Goal: Information Seeking & Learning: Compare options

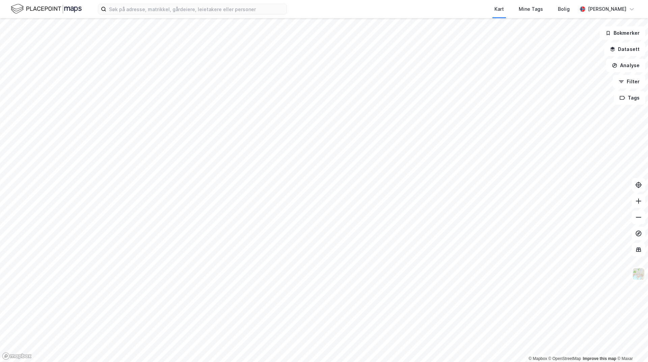
click at [353, 1] on div "Kart Mine Tags Bolig [PERSON_NAME] © Mapbox © OpenStreetMap Improve this map © …" at bounding box center [324, 181] width 648 height 362
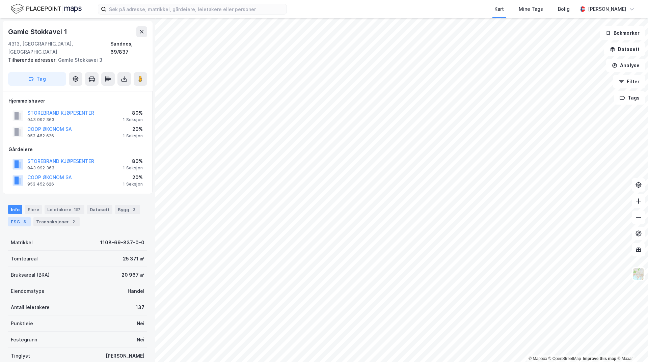
click at [24, 218] on div "ESG 3" at bounding box center [19, 221] width 23 height 9
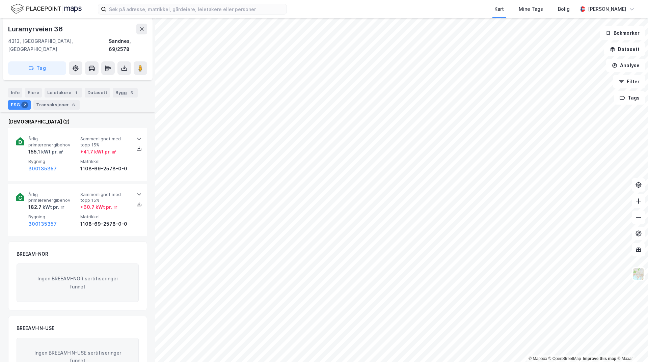
scroll to position [99, 0]
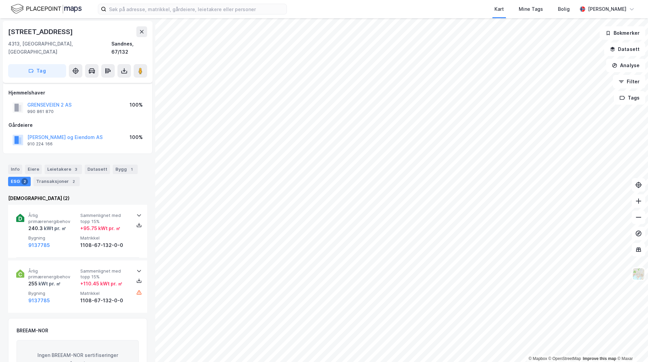
scroll to position [99, 0]
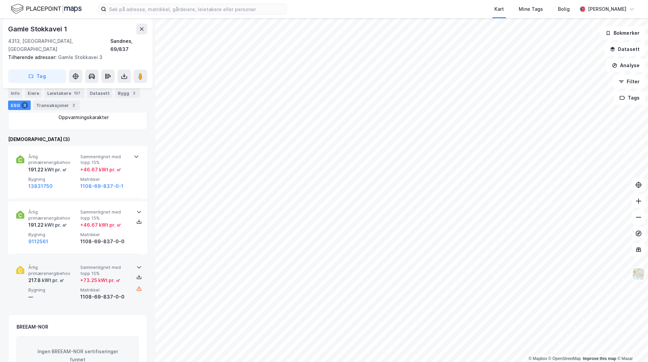
scroll to position [301, 0]
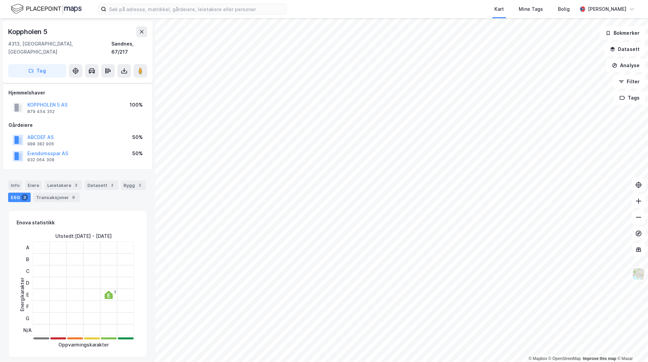
scroll to position [301, 0]
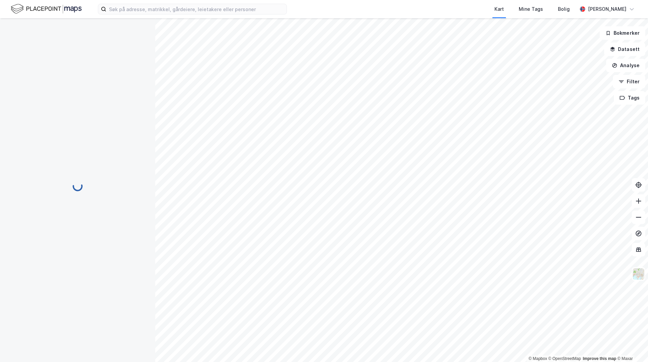
scroll to position [44, 0]
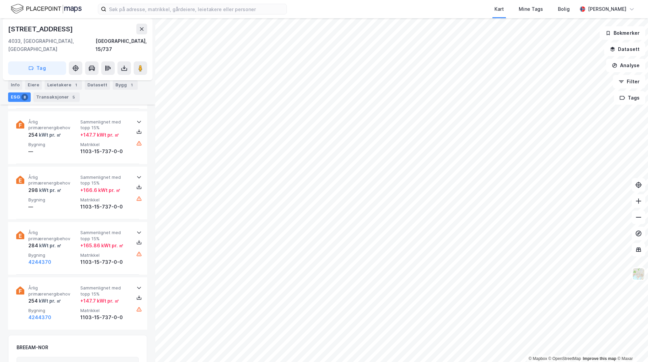
scroll to position [584, 0]
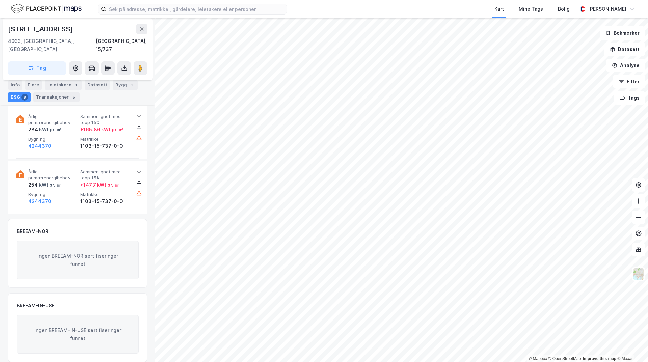
click at [348, 0] on html "Kart Mine Tags [PERSON_NAME] © Mapbox © OpenStreetMap Improve this map © [STREE…" at bounding box center [324, 181] width 648 height 362
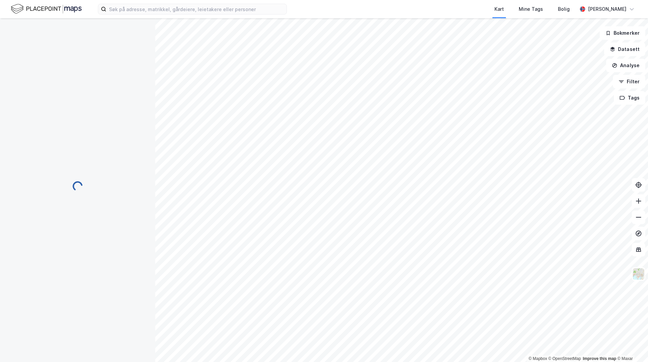
scroll to position [347, 0]
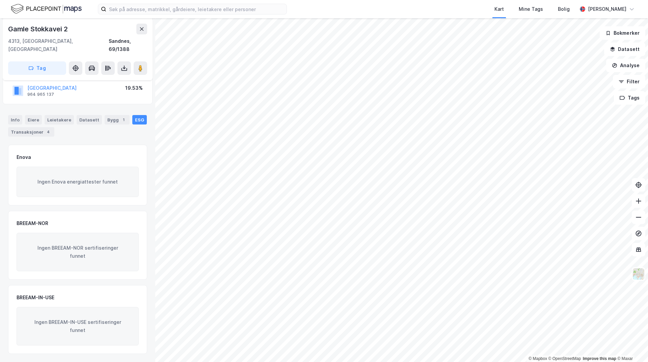
scroll to position [57, 0]
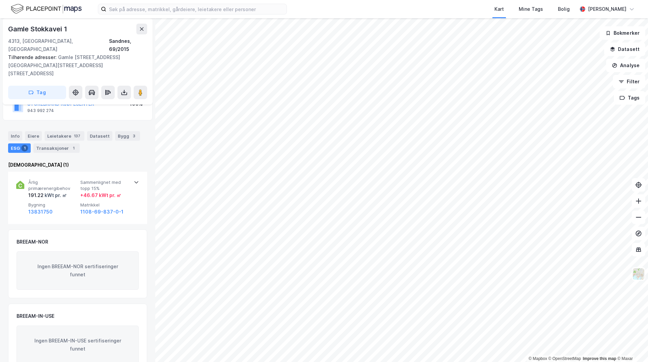
scroll to position [60, 0]
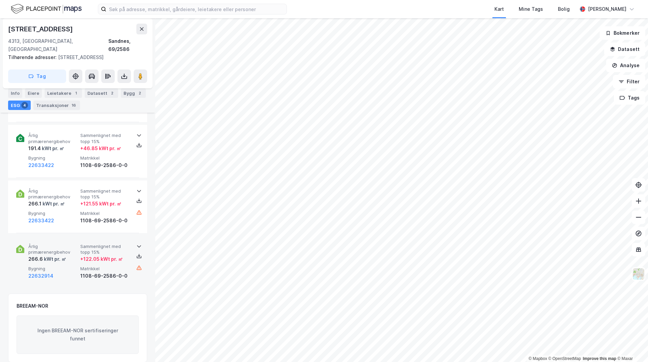
scroll to position [370, 0]
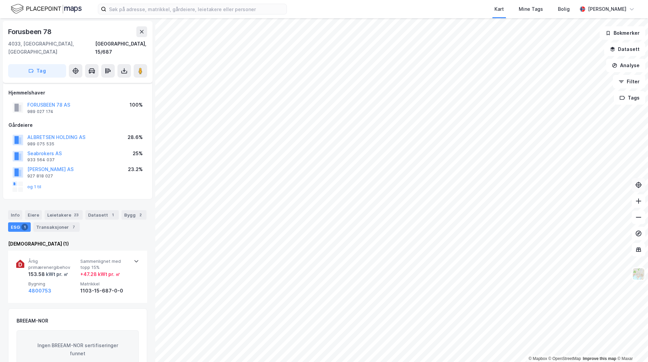
scroll to position [44, 0]
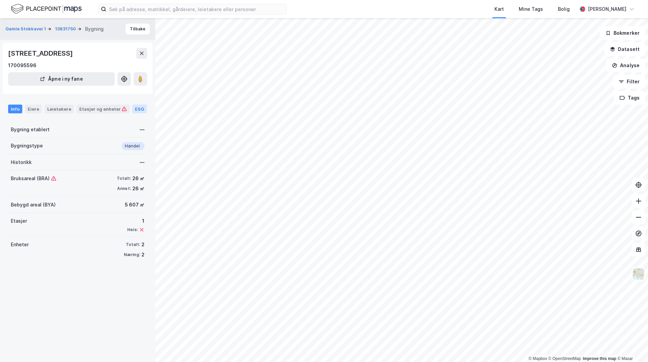
click at [140, 112] on div "ESG" at bounding box center [139, 109] width 15 height 9
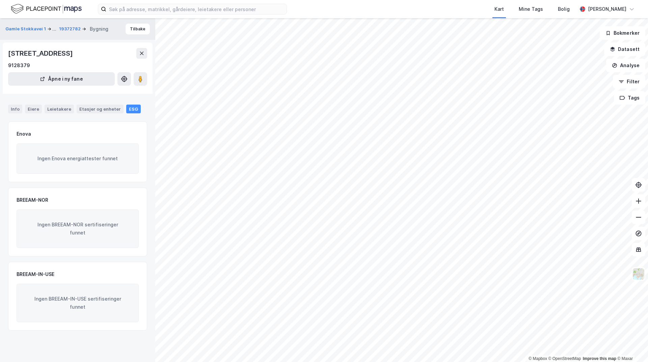
click at [351, 362] on html "Kart Mine Tags Bolig [PERSON_NAME] © Mapbox © OpenStreetMap Improve this map © …" at bounding box center [324, 181] width 648 height 362
click at [135, 33] on button "Tilbake" at bounding box center [138, 29] width 24 height 11
click at [141, 53] on icon at bounding box center [142, 53] width 4 height 3
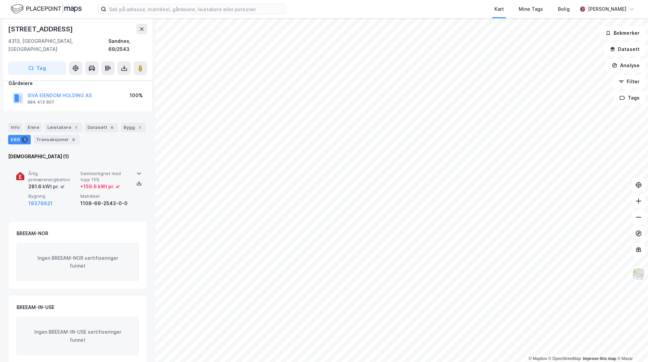
scroll to position [44, 0]
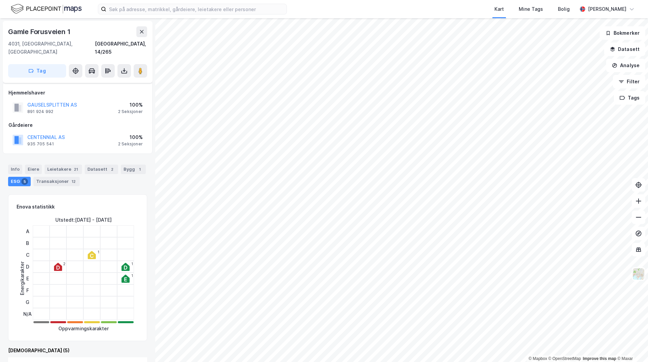
scroll to position [418, 0]
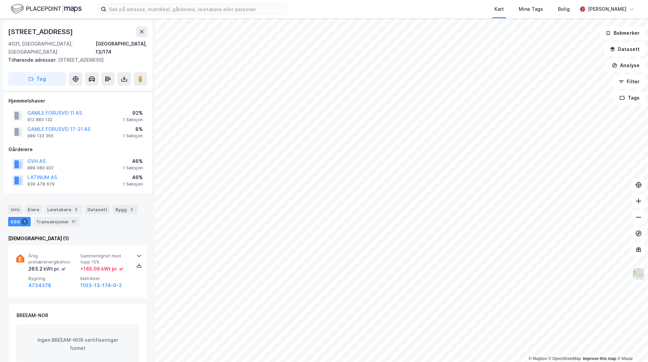
scroll to position [84, 0]
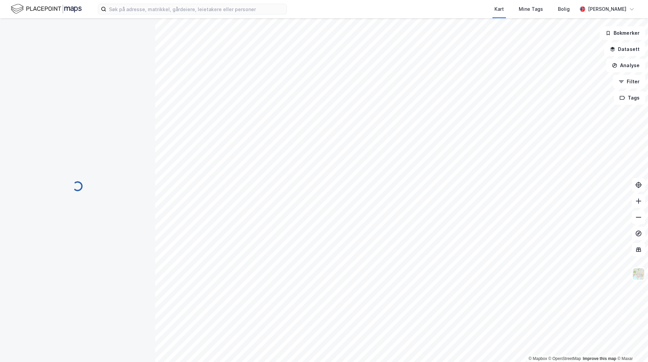
scroll to position [89, 0]
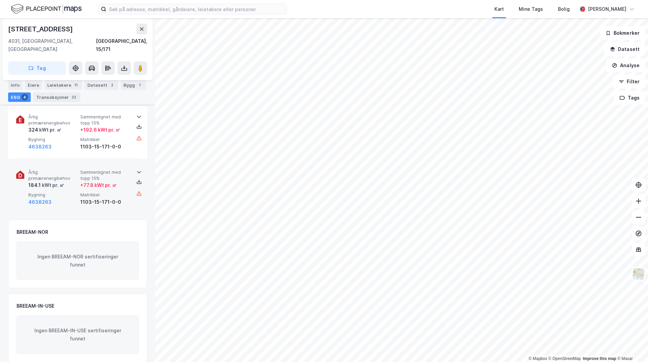
scroll to position [395, 0]
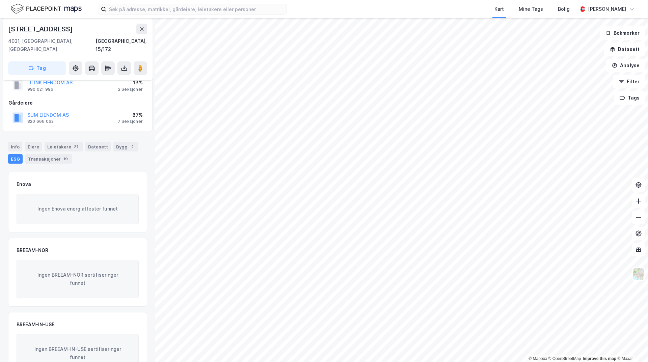
scroll to position [57, 0]
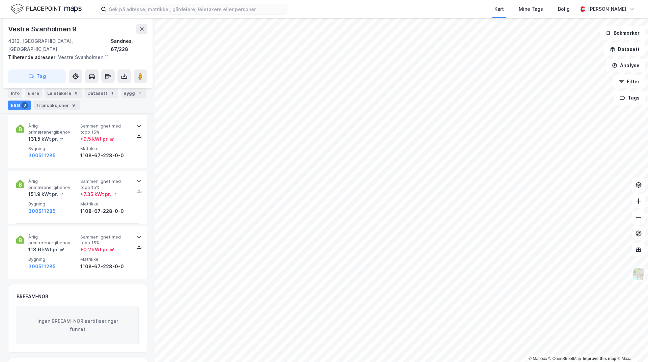
scroll to position [315, 0]
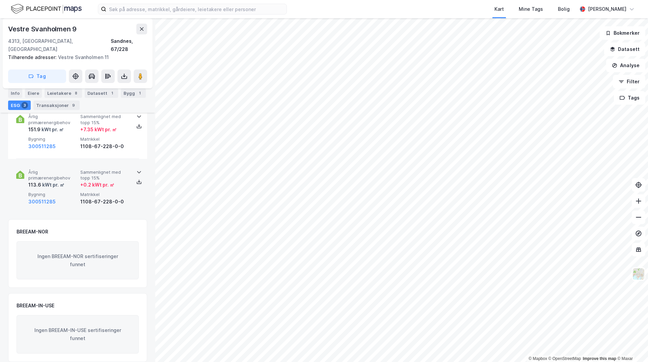
click at [124, 189] on div "© Mapbox © OpenStreetMap Improve this map © Maxar [STREET_ADDRESS] Tilhørende a…" at bounding box center [324, 190] width 648 height 344
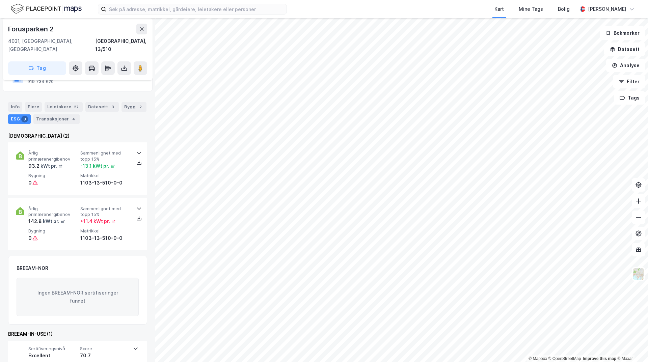
scroll to position [68, 0]
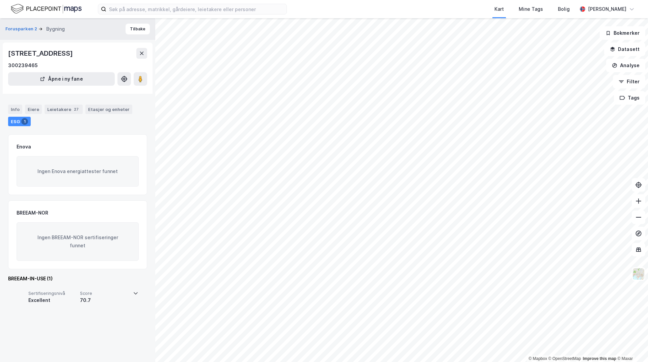
click at [112, 301] on div "70.7" at bounding box center [104, 300] width 49 height 8
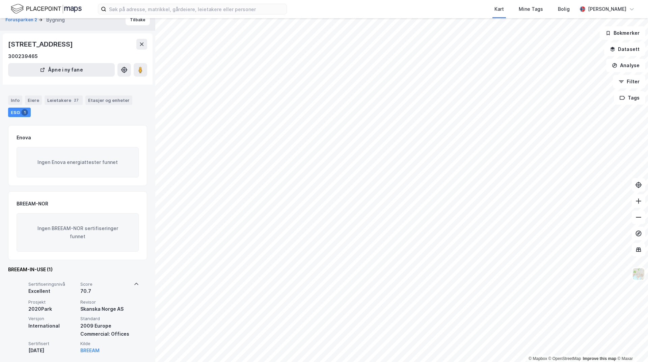
scroll to position [14, 0]
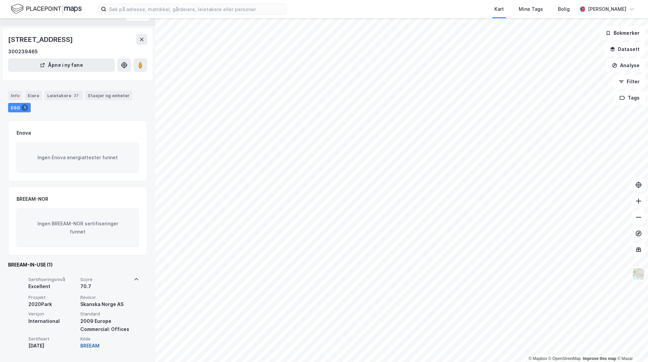
click at [93, 346] on button "BREEAM" at bounding box center [89, 346] width 19 height 8
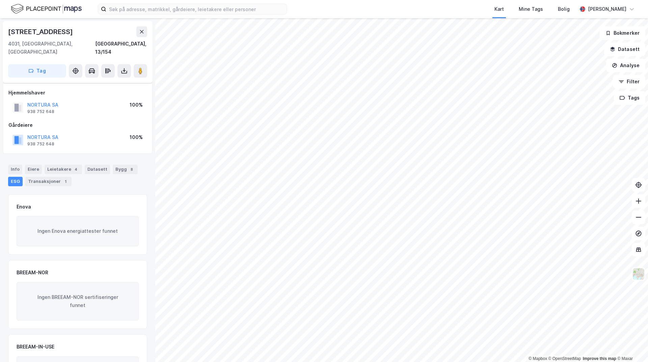
scroll to position [14, 0]
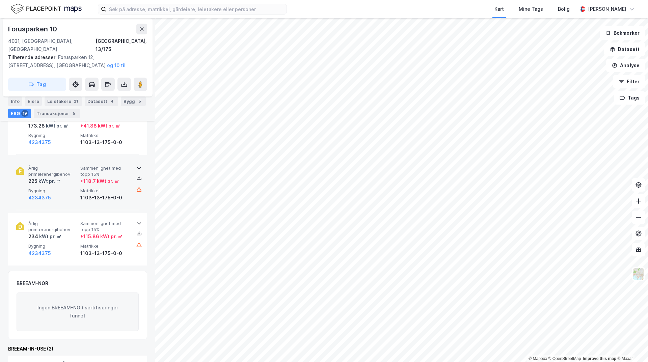
scroll to position [1098, 0]
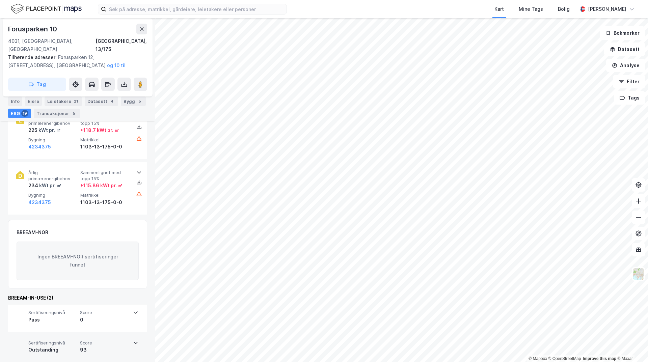
click at [134, 342] on div "Sertifiseringsnivå Outstanding Score 93" at bounding box center [77, 348] width 122 height 27
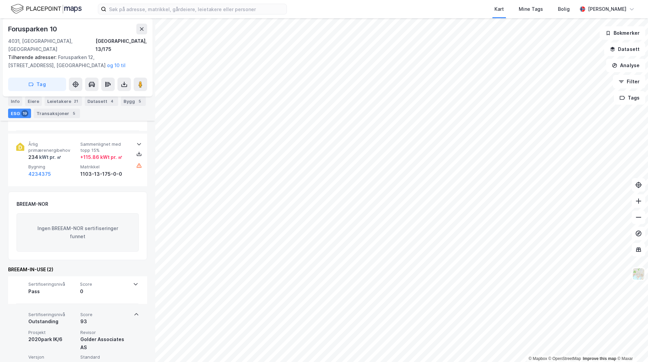
scroll to position [1154, 0]
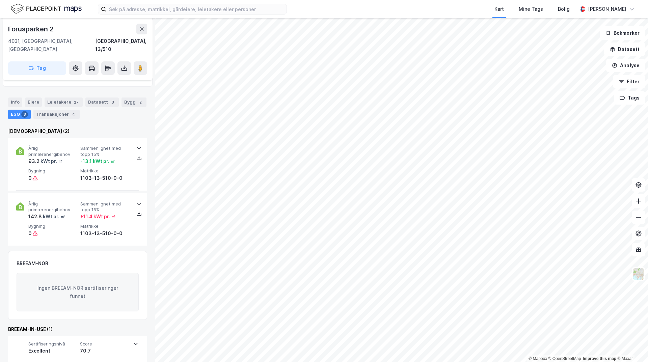
scroll to position [68, 0]
click at [137, 335] on div "Sertifiseringsnivå Excellent Score 70.7" at bounding box center [77, 348] width 139 height 27
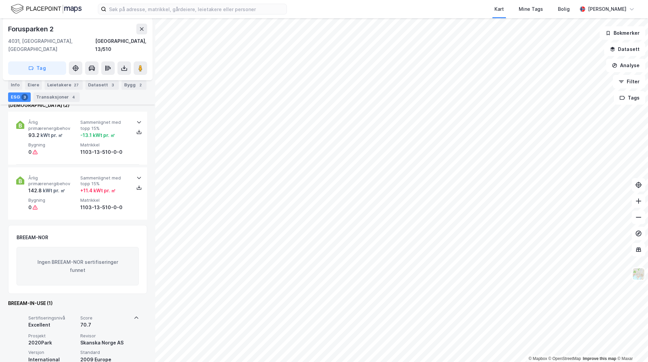
scroll to position [124, 0]
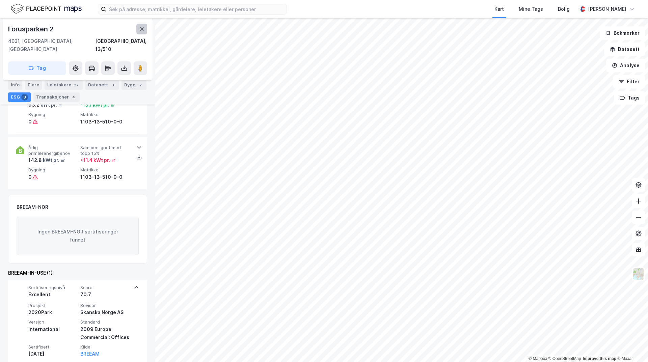
click at [143, 26] on icon at bounding box center [141, 28] width 5 height 5
